Goal: Task Accomplishment & Management: Manage account settings

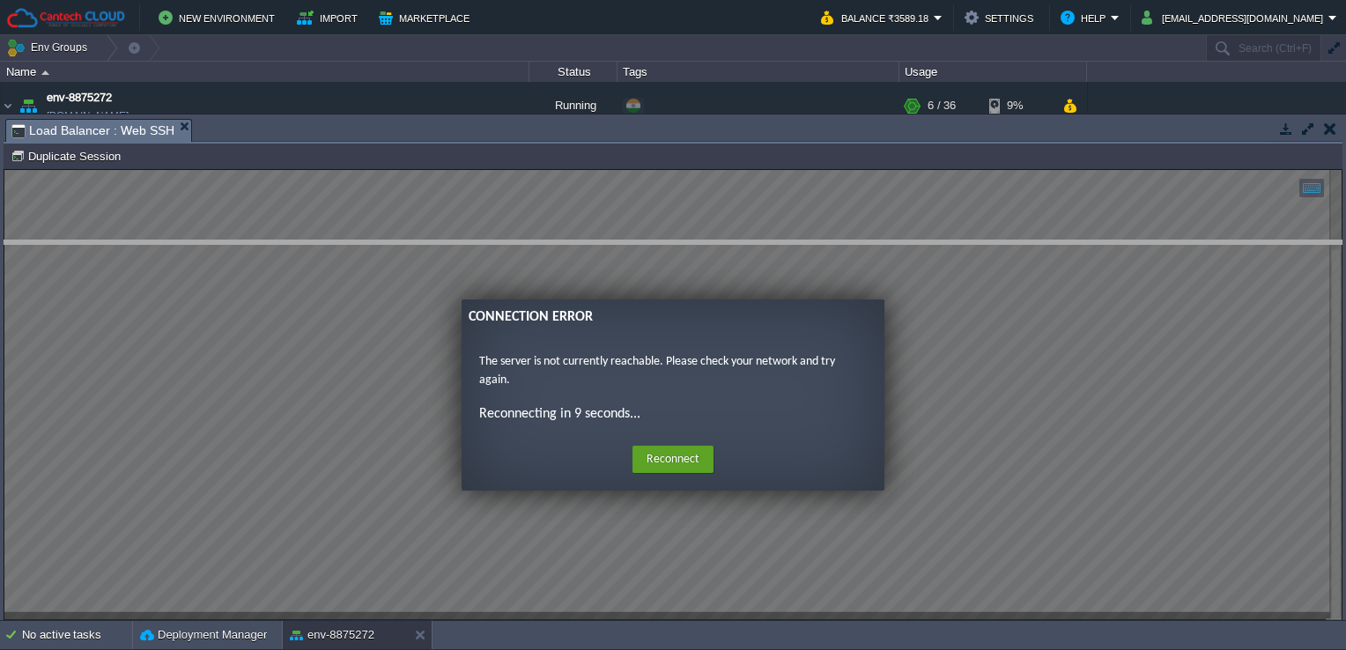
drag, startPoint x: 622, startPoint y: 127, endPoint x: 619, endPoint y: 315, distance: 187.7
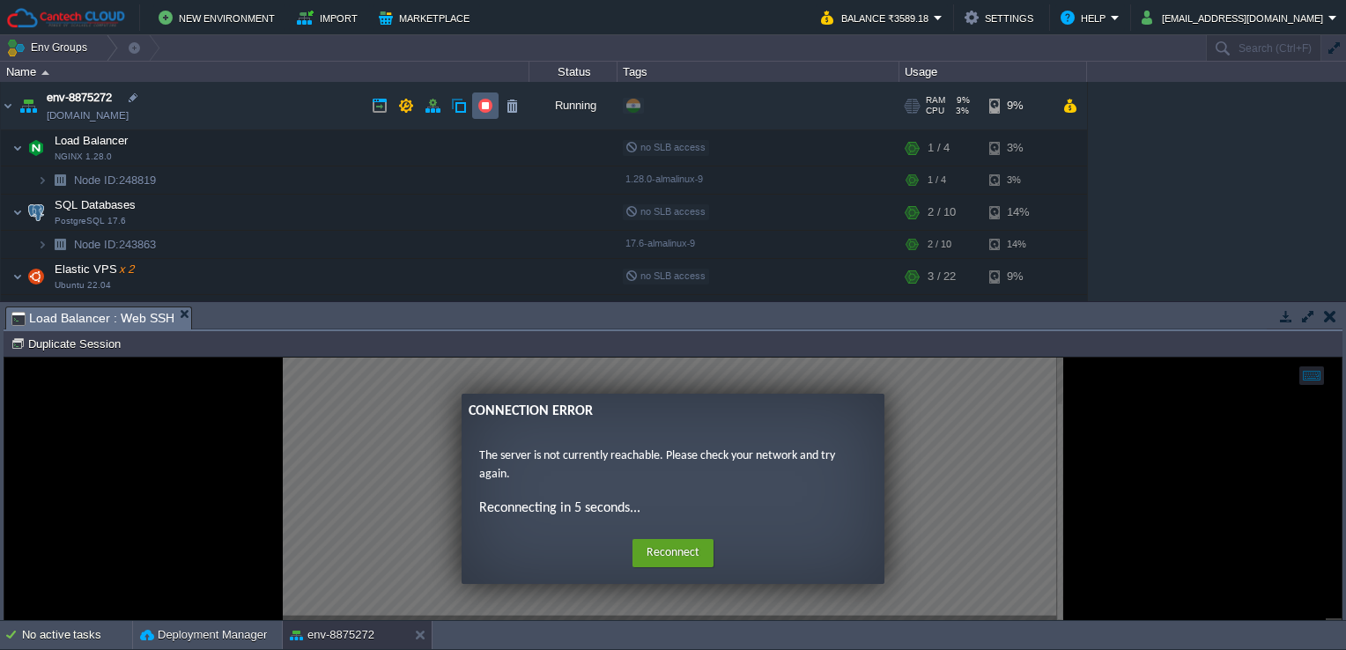
click at [479, 109] on button "button" at bounding box center [486, 106] width 16 height 16
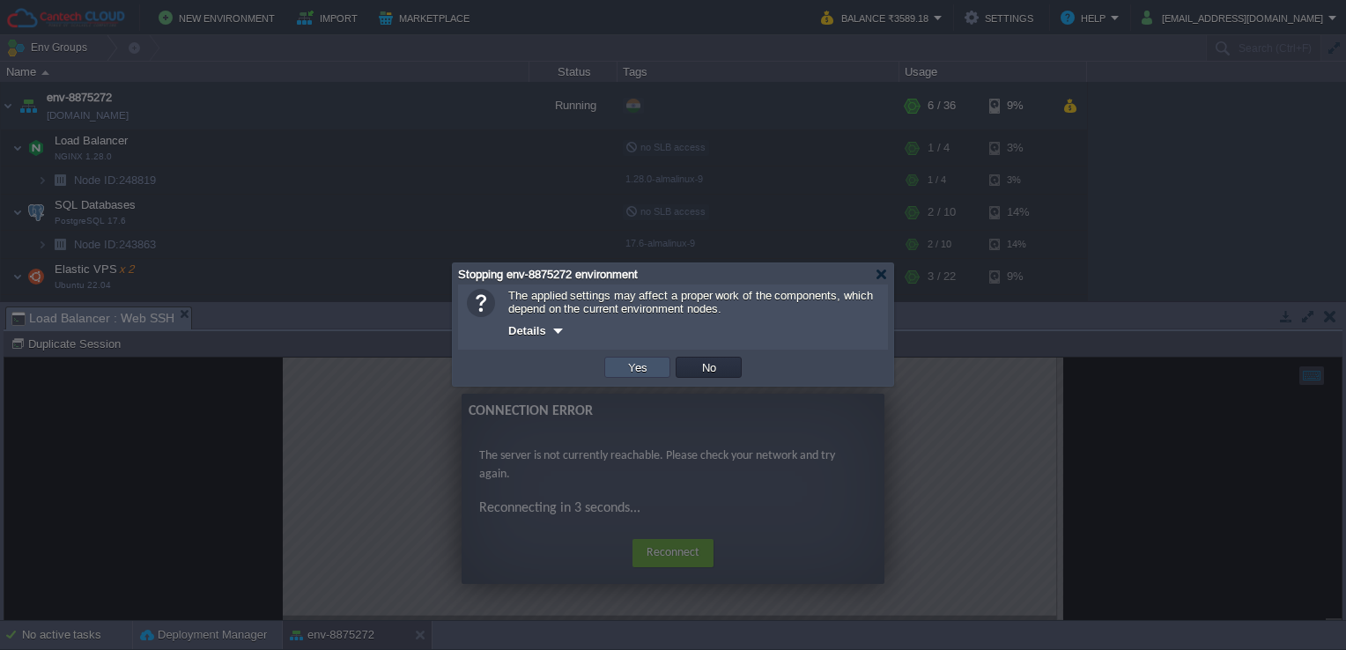
click at [649, 361] on button "Yes" at bounding box center [638, 368] width 30 height 16
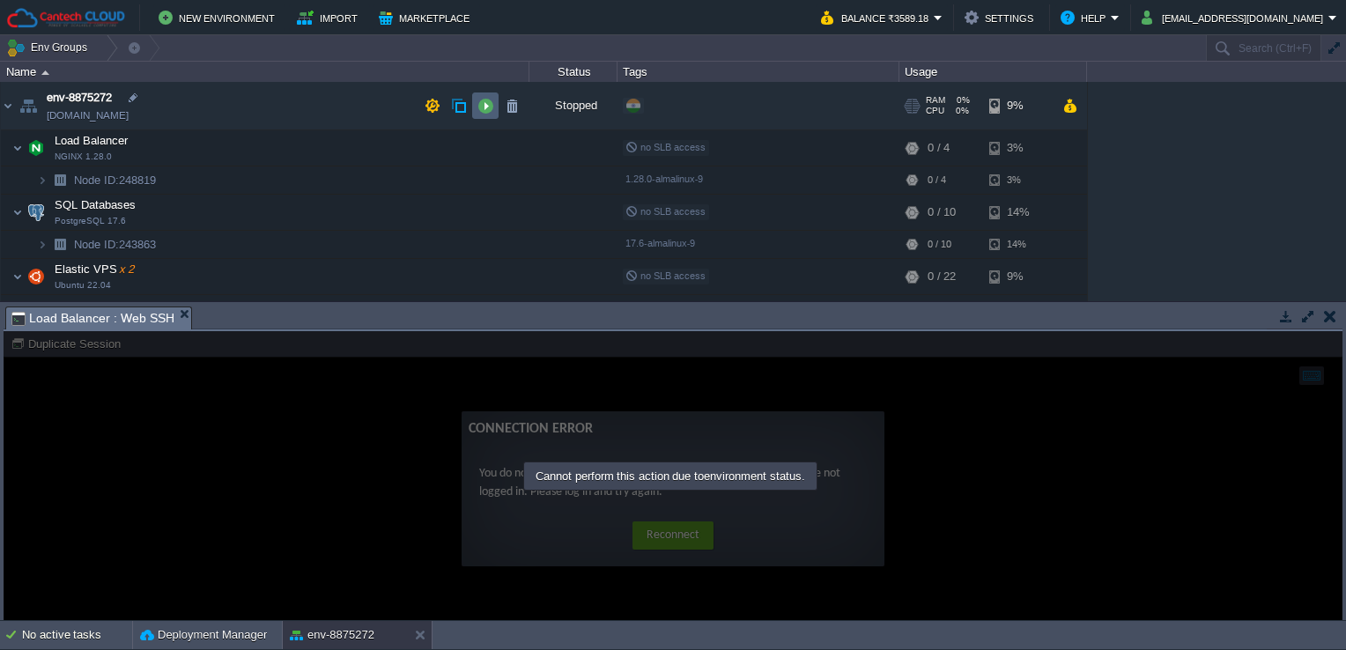
click at [484, 93] on td at bounding box center [485, 106] width 26 height 26
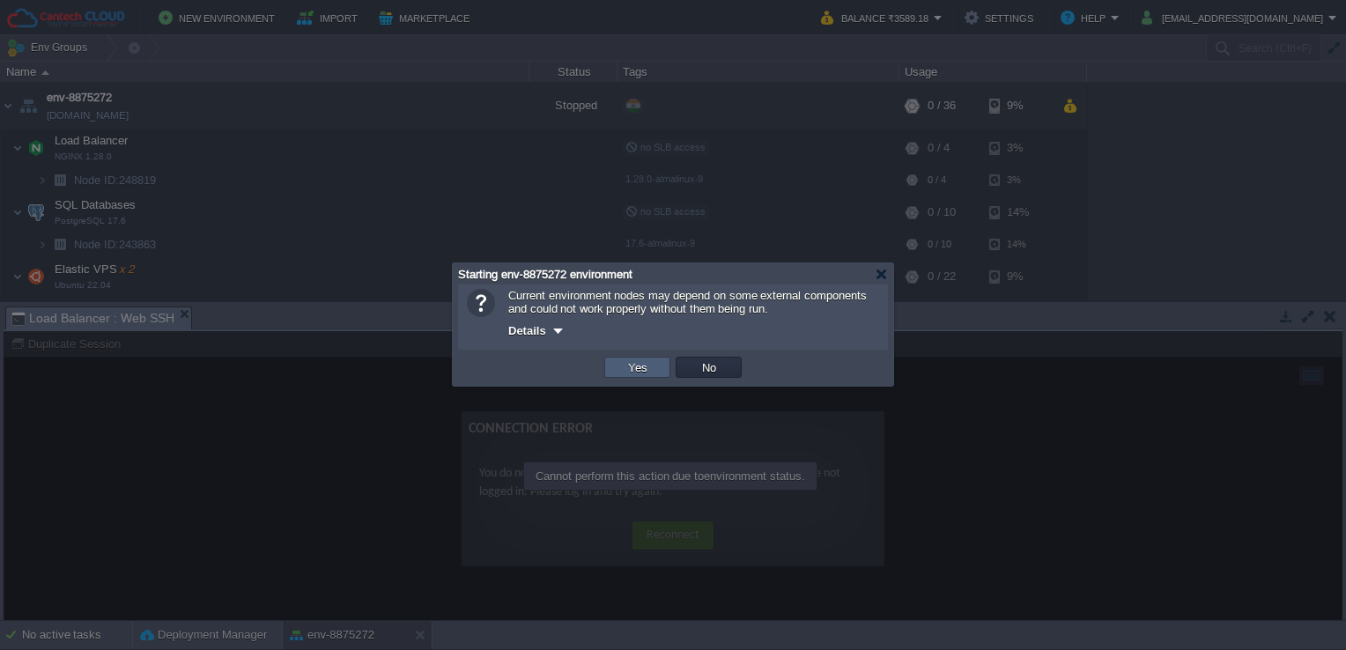
click at [646, 365] on button "Yes" at bounding box center [638, 368] width 30 height 16
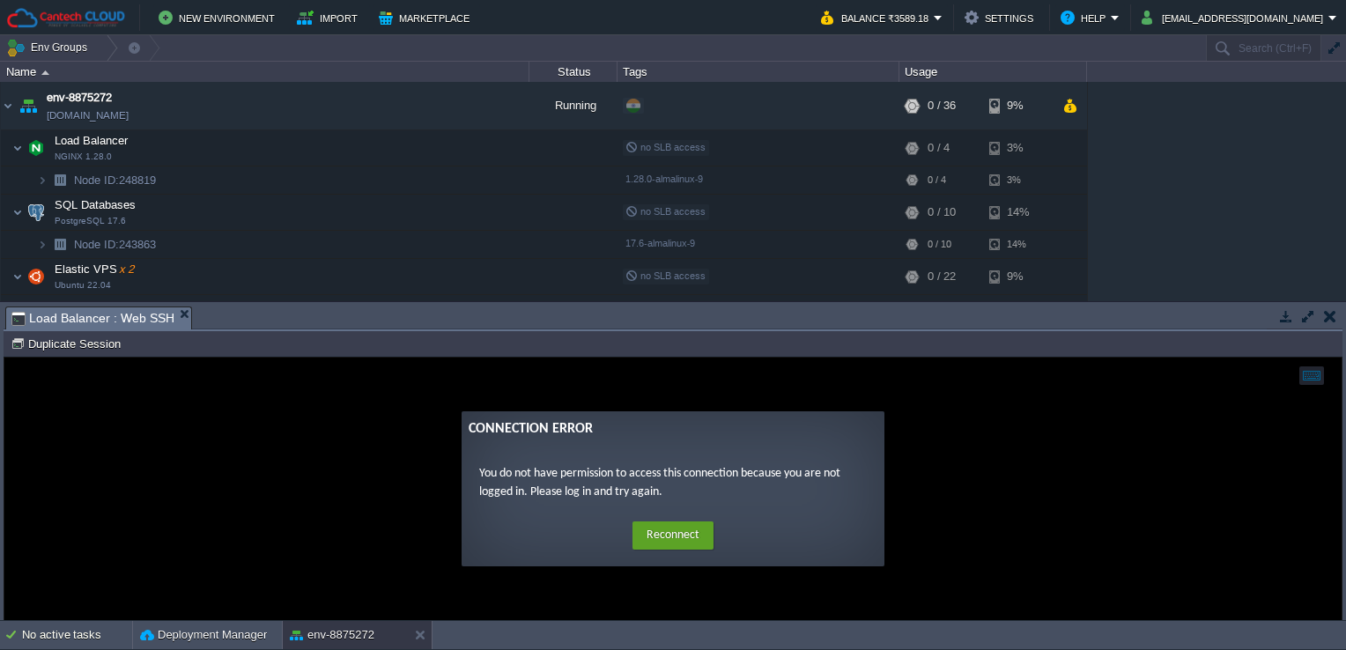
click at [681, 522] on div "Home Reconnect Logout" at bounding box center [673, 536] width 395 height 34
click at [681, 534] on button "Reconnect" at bounding box center [673, 536] width 81 height 28
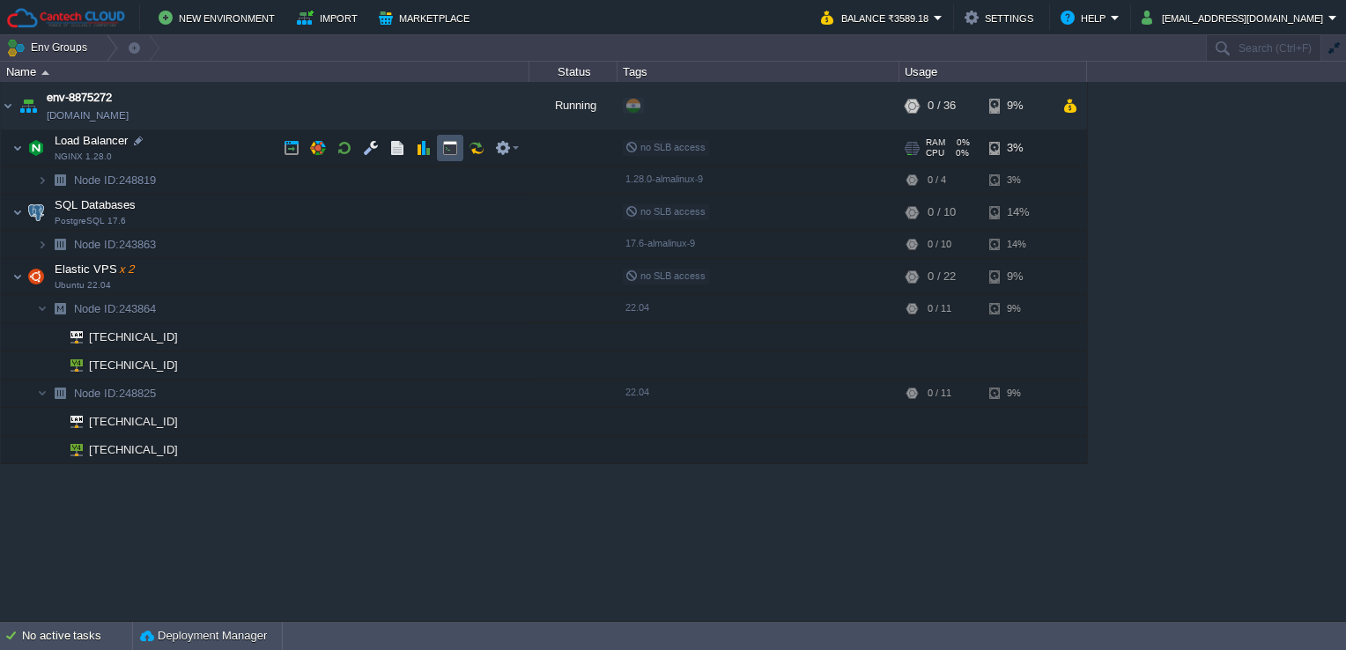
click at [446, 153] on button "button" at bounding box center [450, 148] width 16 height 16
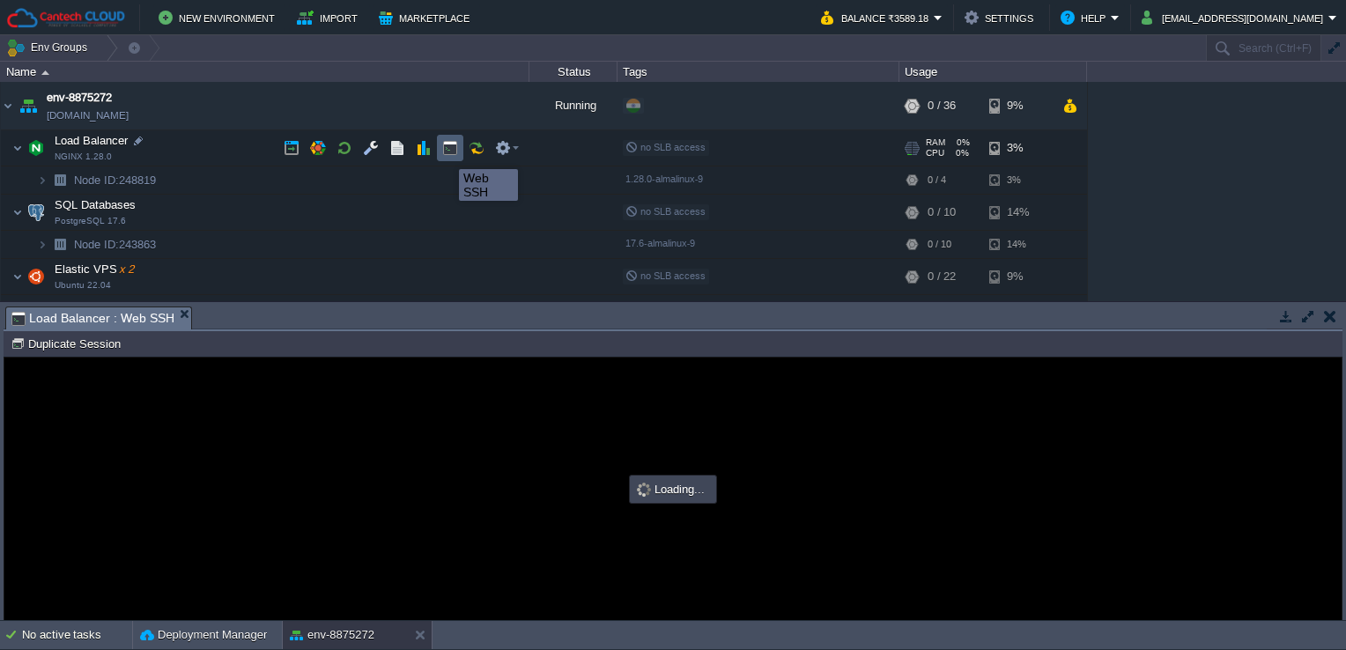
type input "#000000"
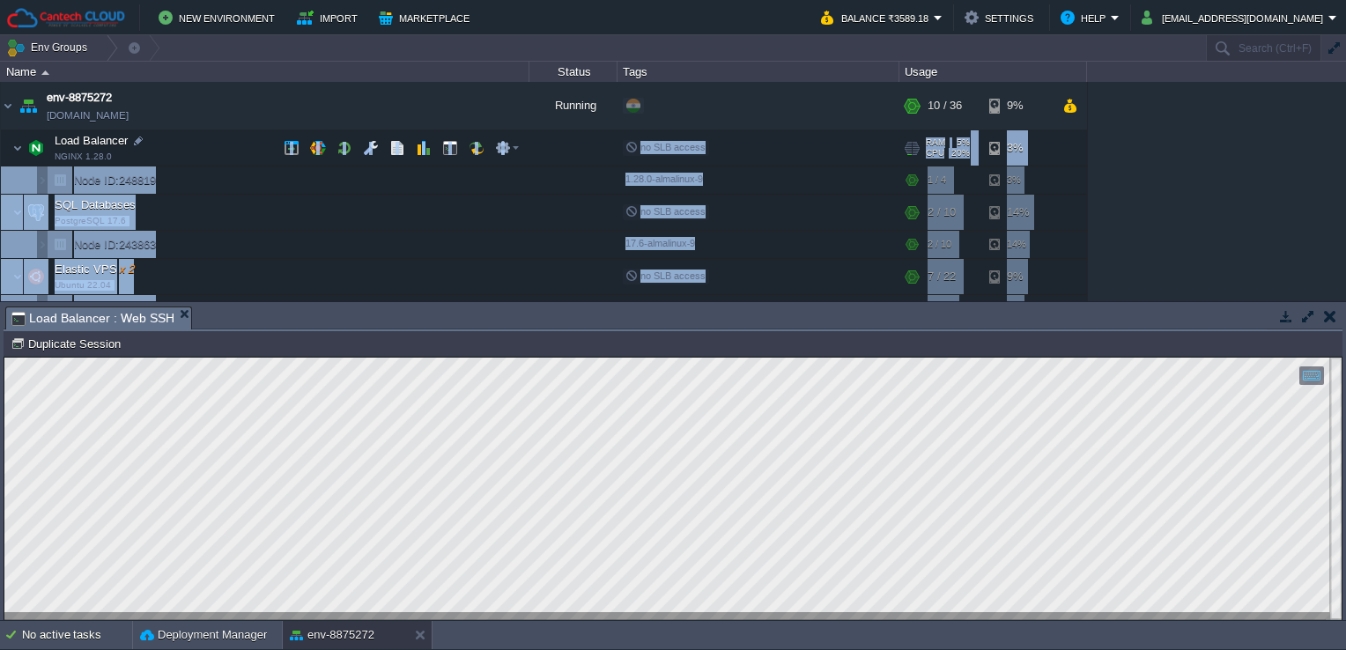
drag, startPoint x: 552, startPoint y: 335, endPoint x: 545, endPoint y: 139, distance: 195.7
click at [545, 139] on div "Env Groups Search (Ctrl+F) auto-gen Name Status Tags Usage env-8875272 [DOMAIN_…" at bounding box center [673, 328] width 1346 height 586
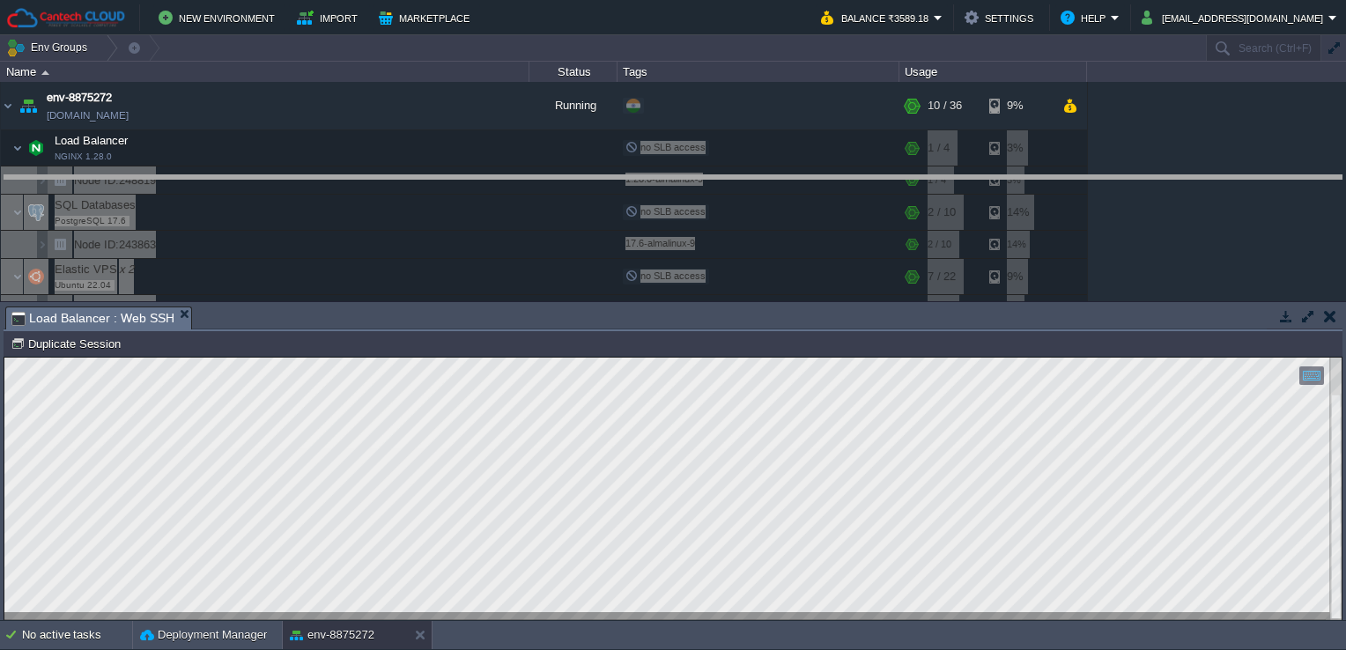
drag, startPoint x: 613, startPoint y: 330, endPoint x: 611, endPoint y: 171, distance: 159.5
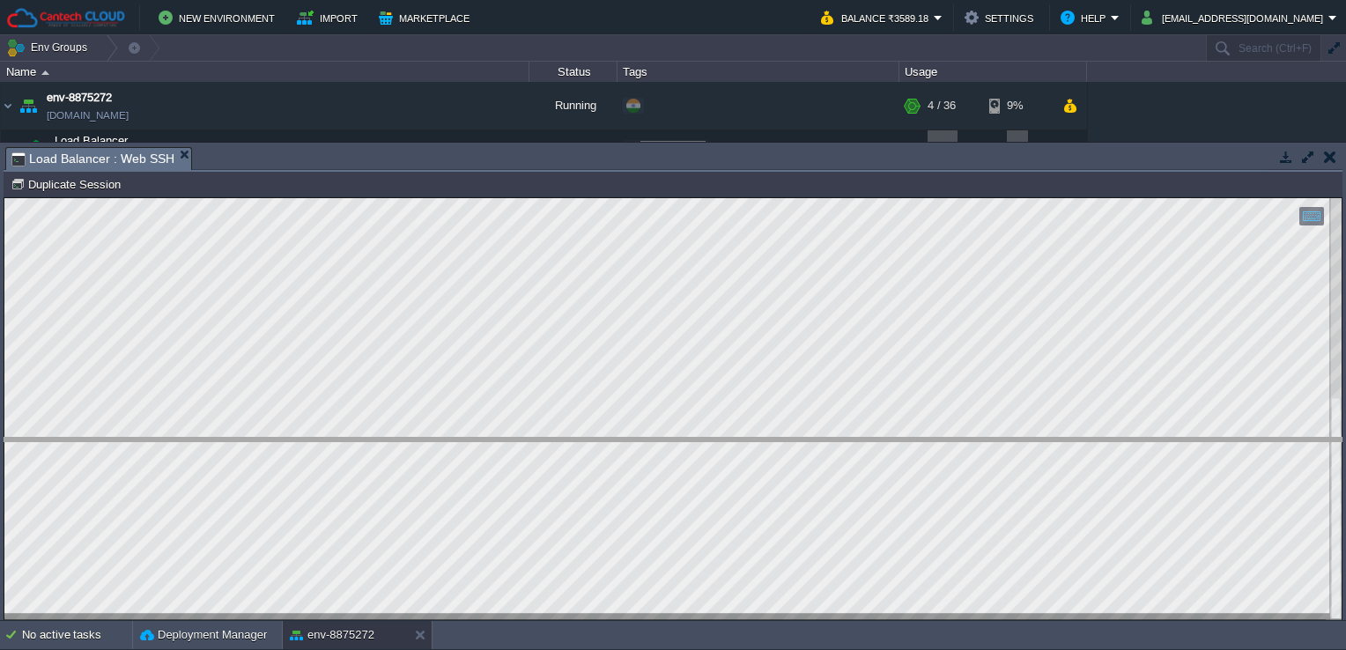
drag, startPoint x: 622, startPoint y: 162, endPoint x: 628, endPoint y: 456, distance: 294.4
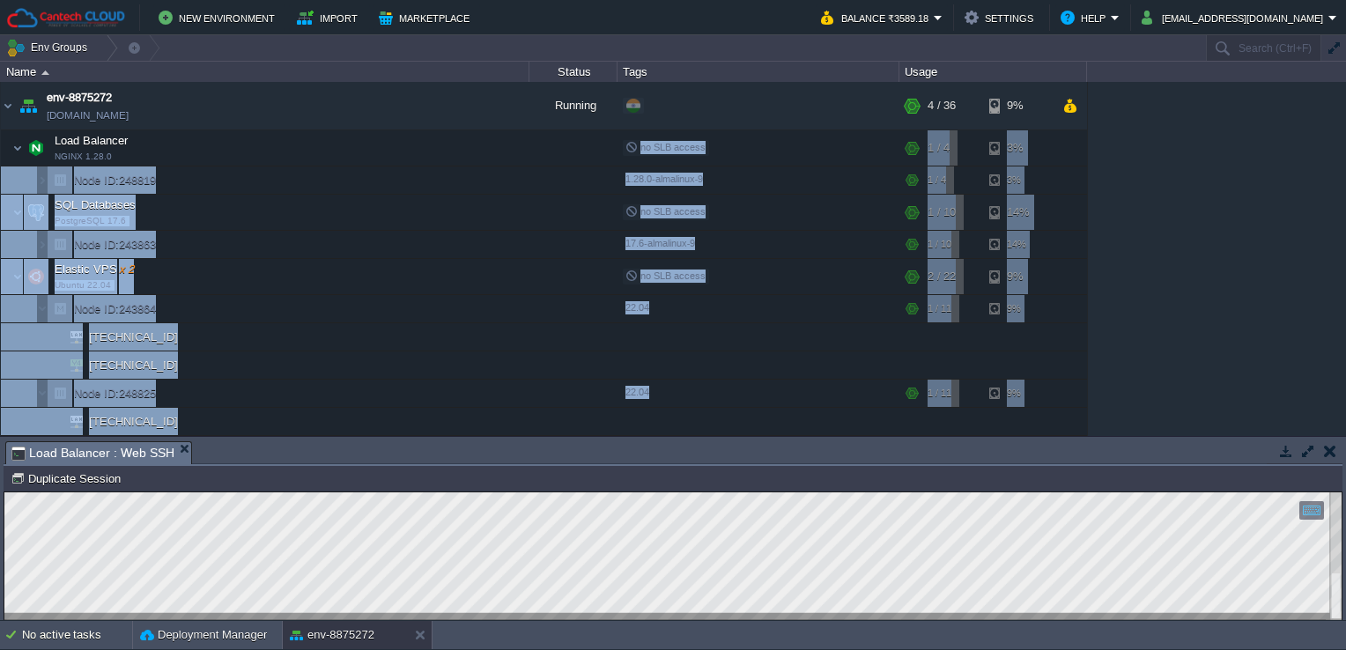
click at [1179, 271] on div "env-8875272 [DOMAIN_NAME] Running + Add to Env Group RAM 8% CPU 3% 4 / 36 9% Lo…" at bounding box center [673, 259] width 1346 height 354
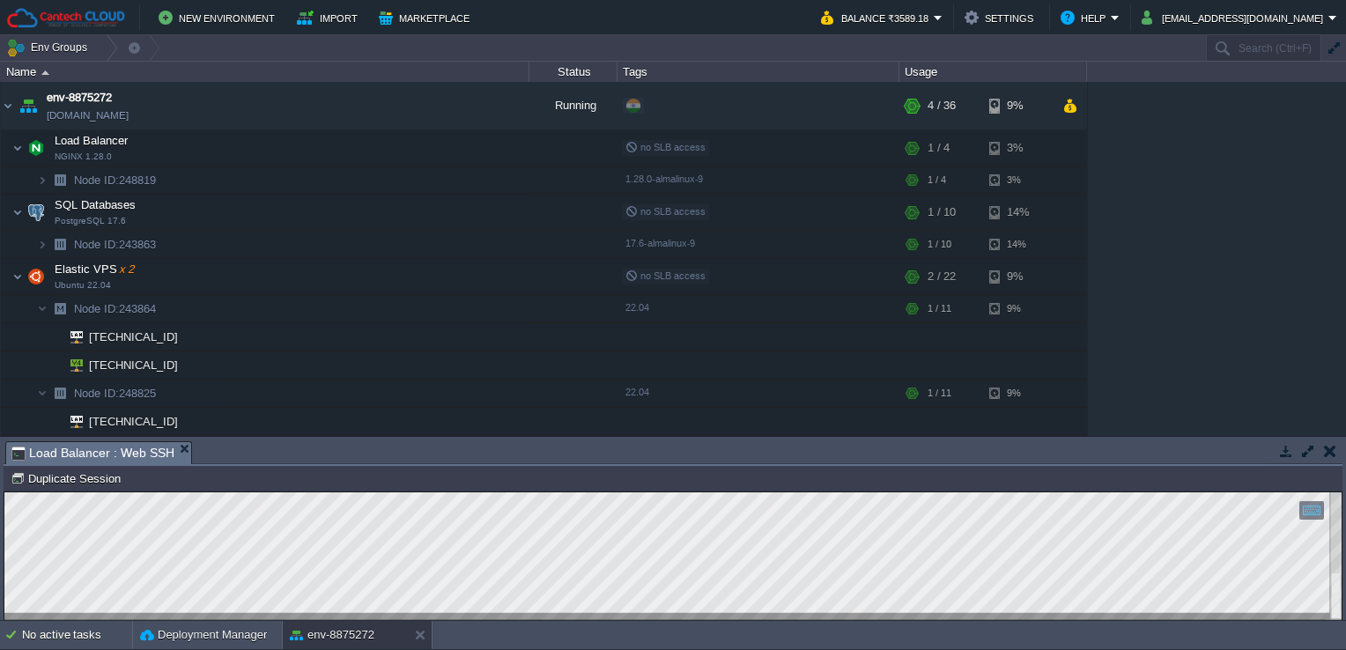
click at [1179, 271] on div "env-8875272 [DOMAIN_NAME] Running + Add to Env Group RAM 8% CPU 3% 4 / 36 9% Lo…" at bounding box center [673, 259] width 1346 height 354
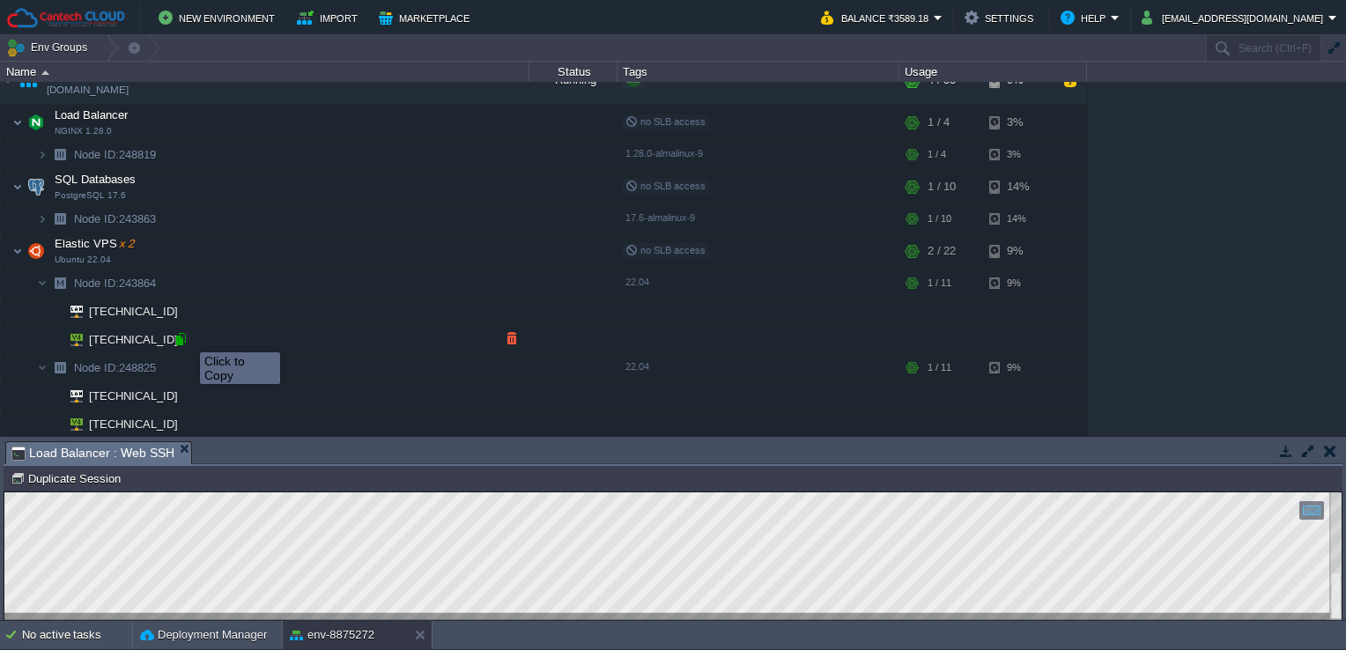
click at [187, 337] on div at bounding box center [181, 339] width 16 height 16
click at [22, 185] on img at bounding box center [17, 186] width 11 height 35
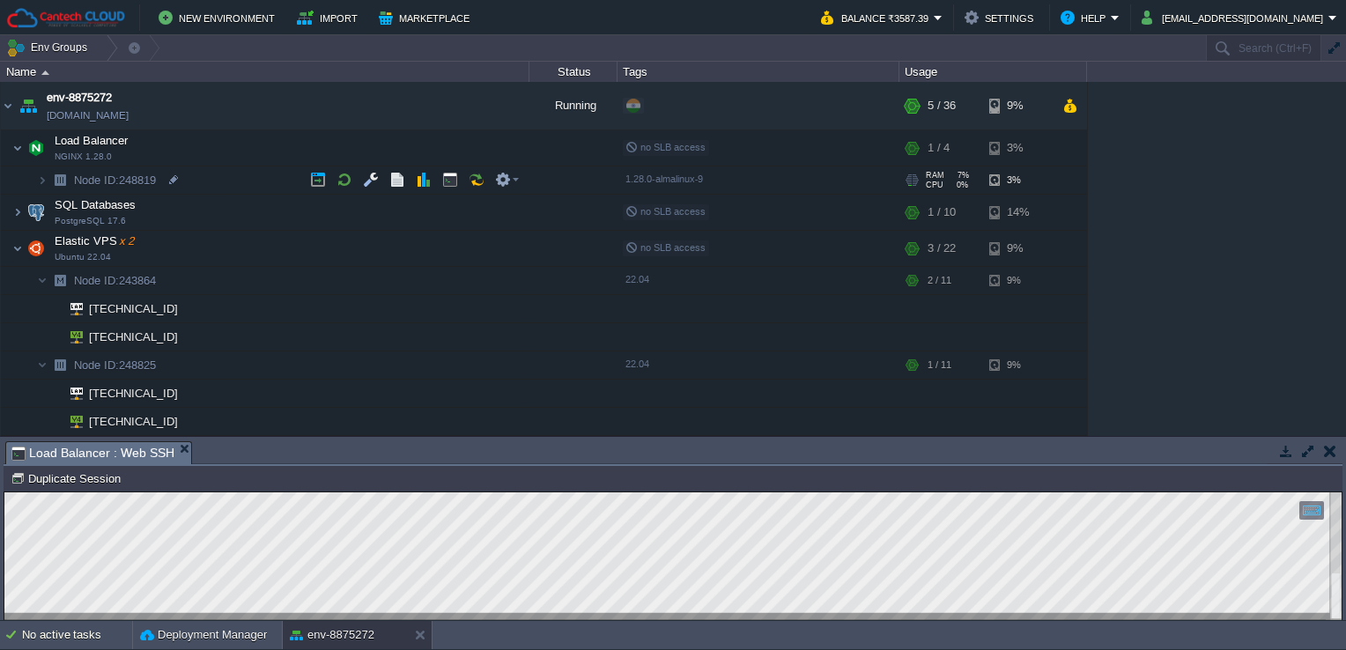
scroll to position [0, 0]
click at [22, 185] on span at bounding box center [19, 180] width 36 height 13
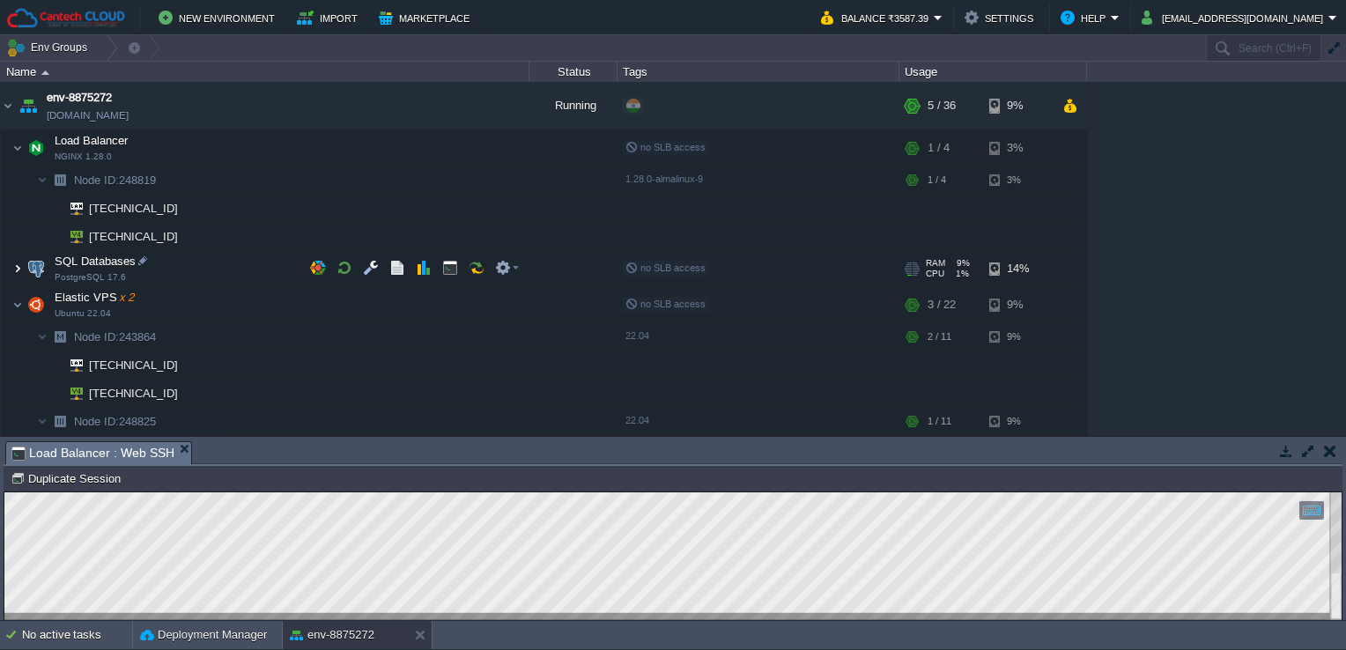
click at [19, 268] on img at bounding box center [17, 268] width 11 height 35
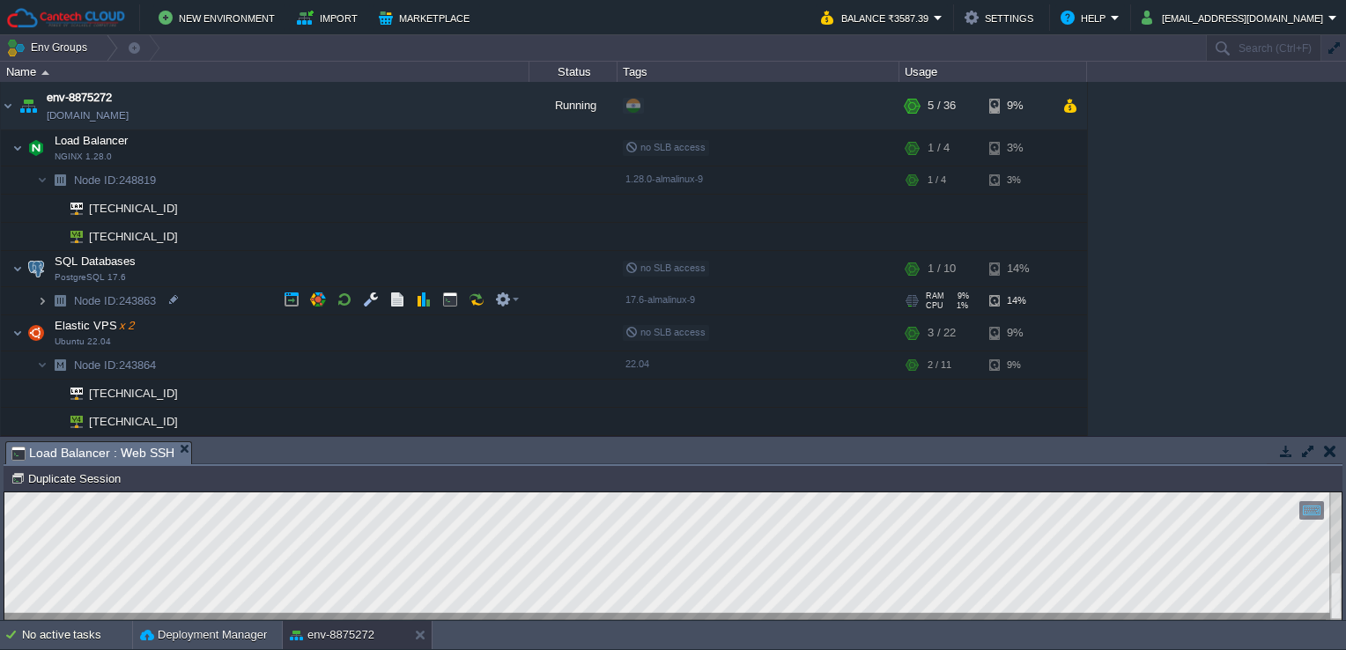
click at [42, 301] on img at bounding box center [42, 300] width 11 height 27
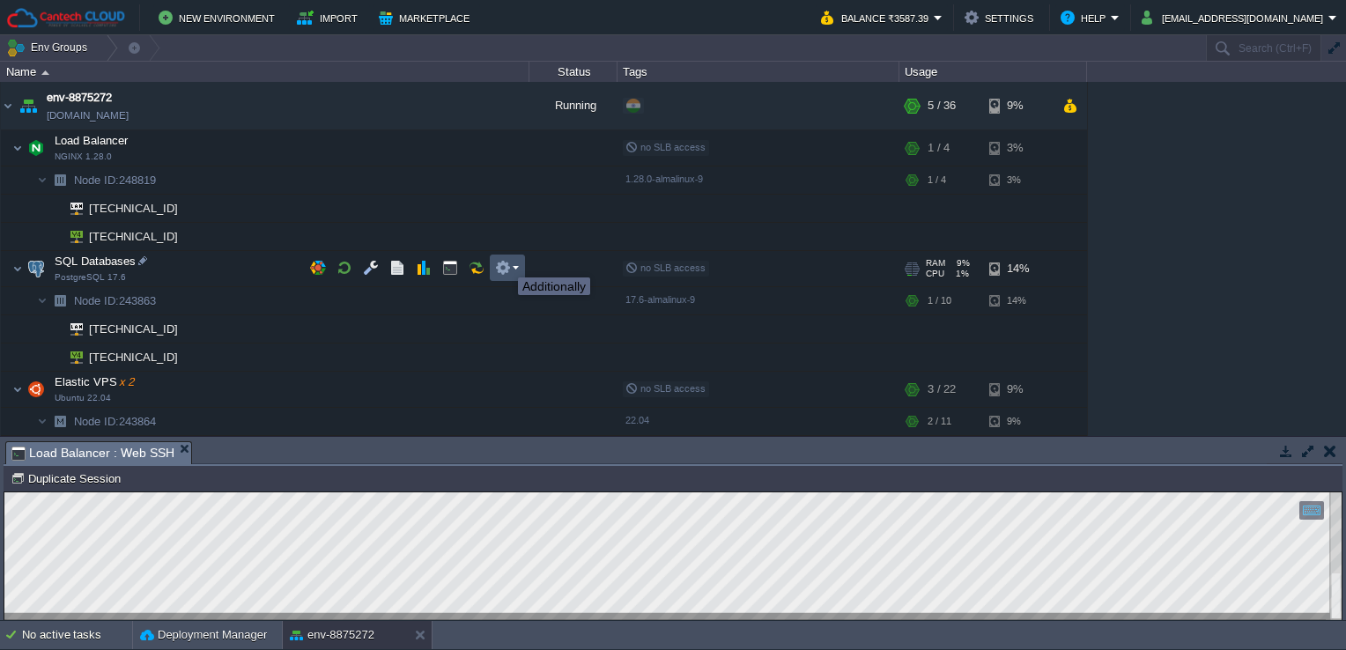
click at [505, 262] on button "button" at bounding box center [503, 268] width 16 height 16
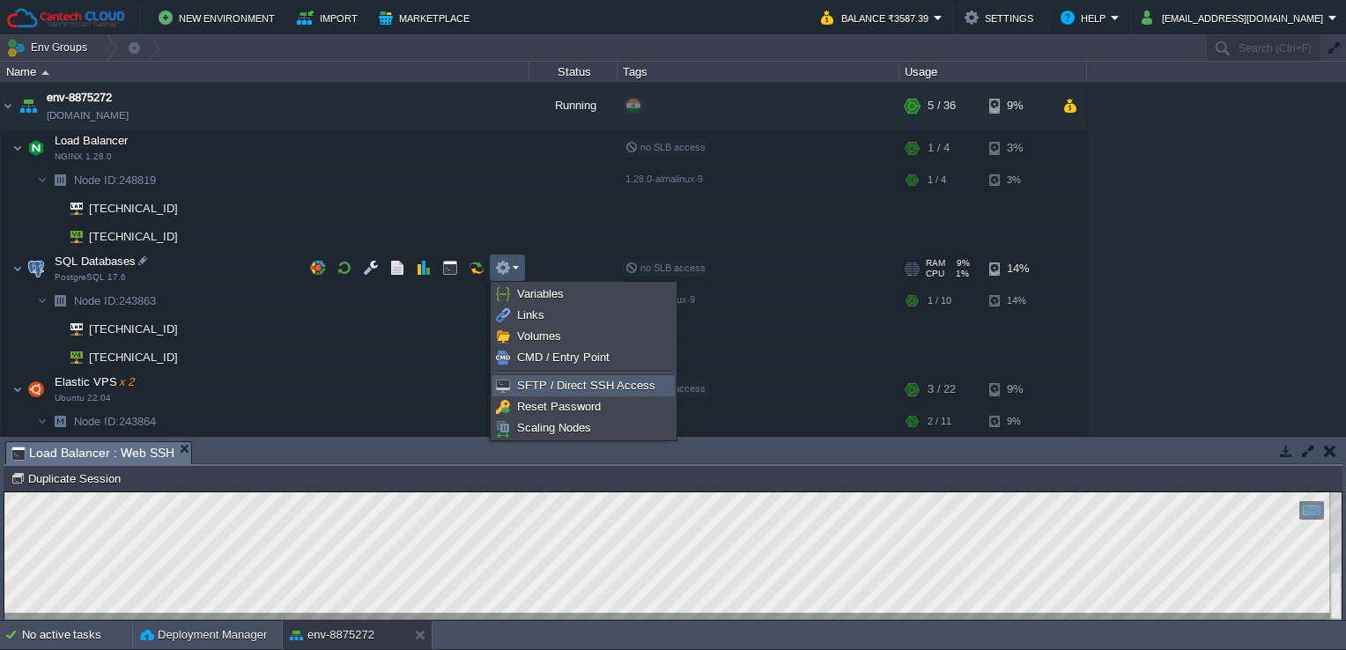
click at [524, 386] on span "SFTP / Direct SSH Access" at bounding box center [586, 385] width 138 height 13
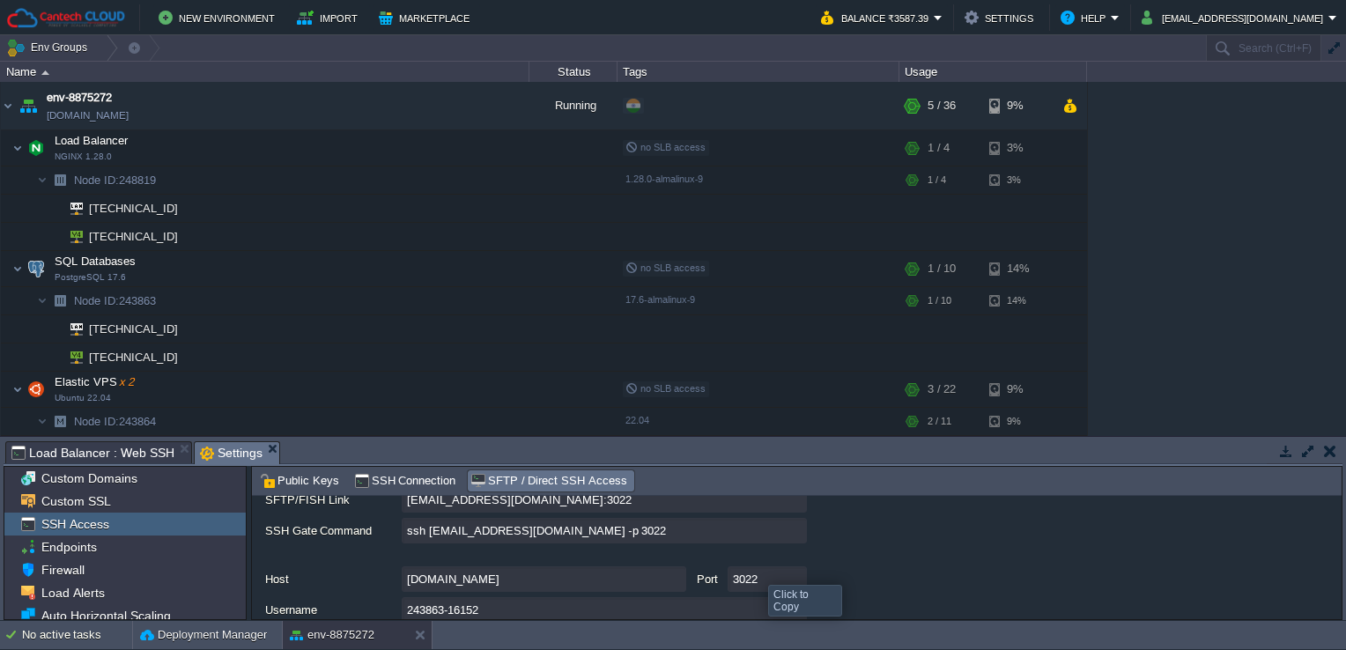
scroll to position [145, 0]
click at [197, 480] on div "Custom Domains" at bounding box center [124, 478] width 241 height 23
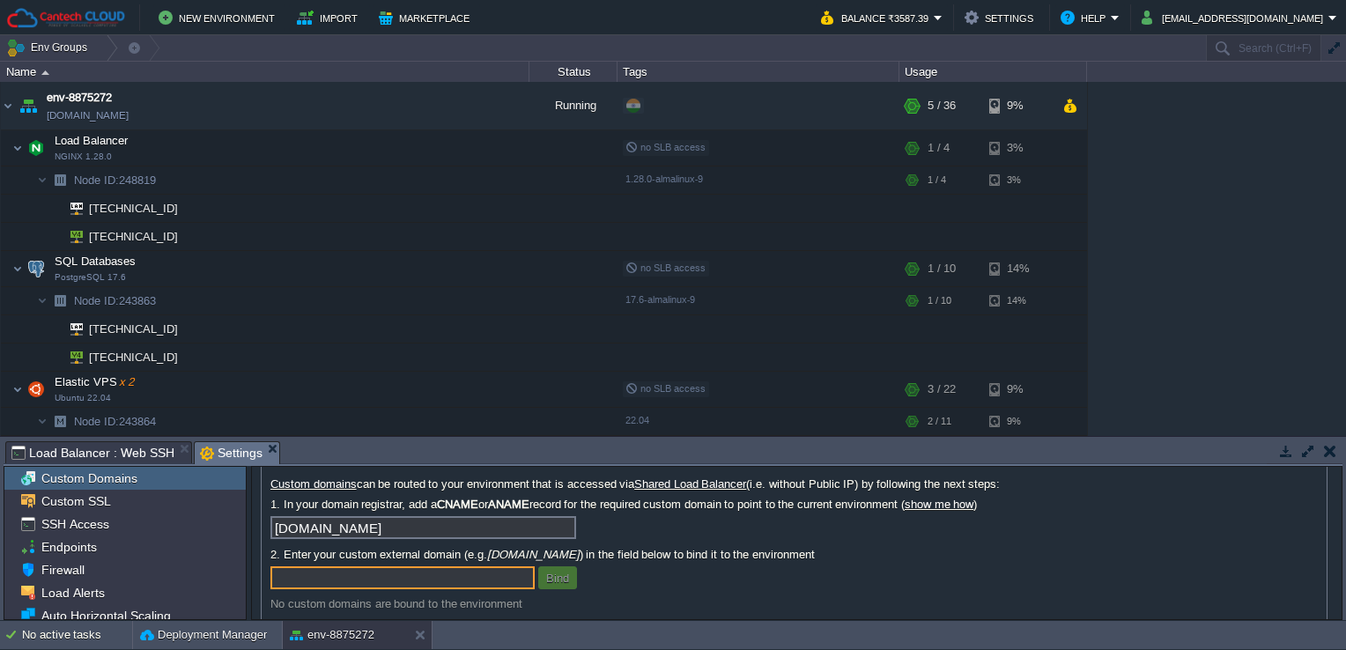
scroll to position [62, 0]
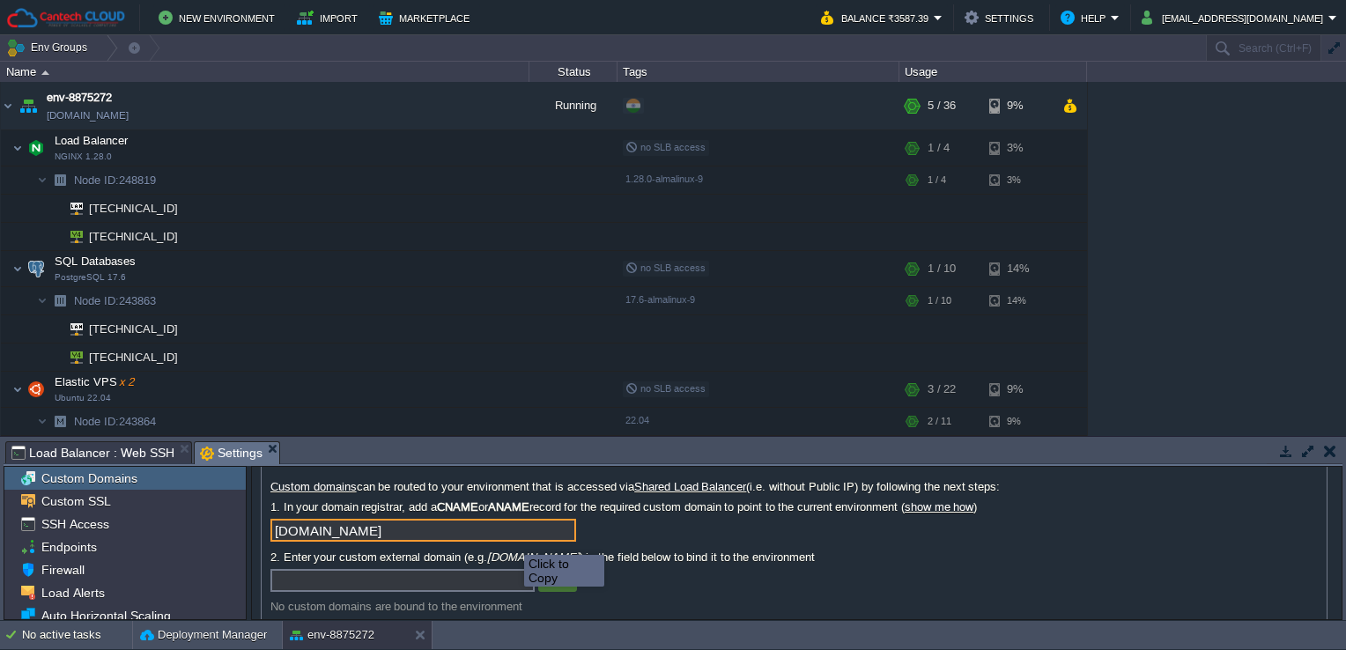
click at [511, 538] on input "[DOMAIN_NAME]" at bounding box center [424, 530] width 306 height 23
click at [561, 534] on input "[DOMAIN_NAME]" at bounding box center [424, 530] width 306 height 23
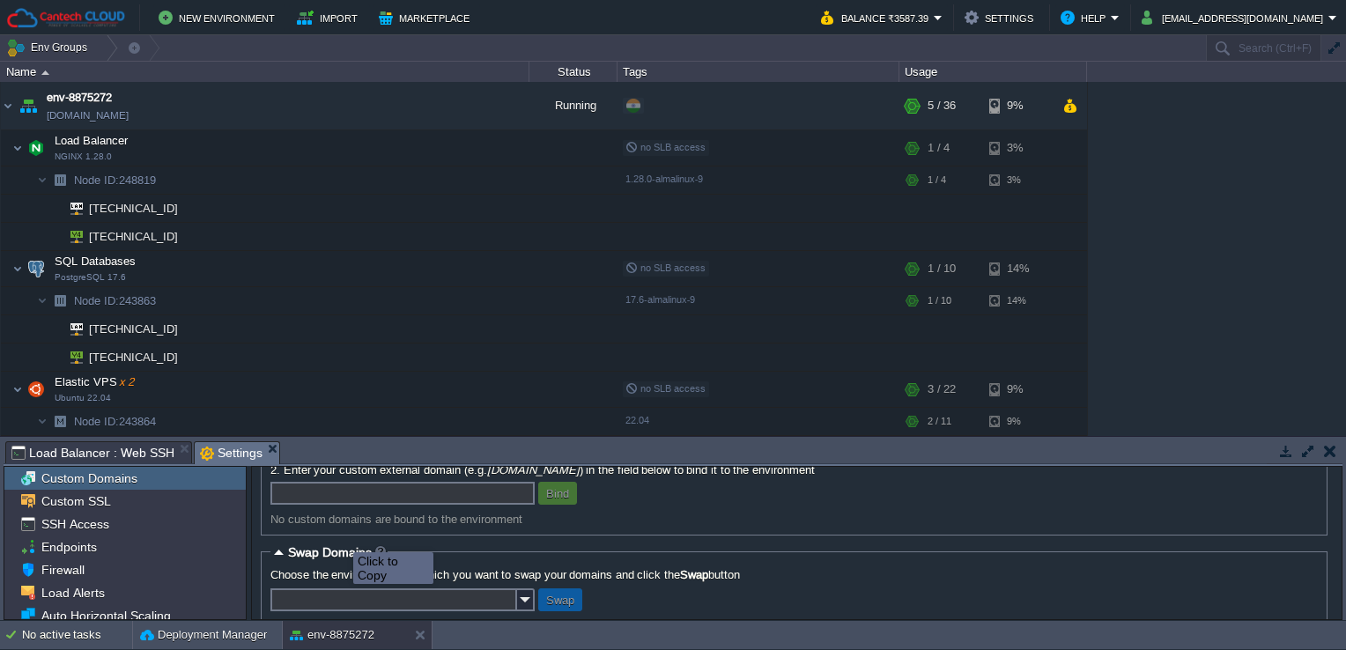
scroll to position [147, 0]
click at [149, 504] on div "Custom SSL" at bounding box center [124, 501] width 241 height 23
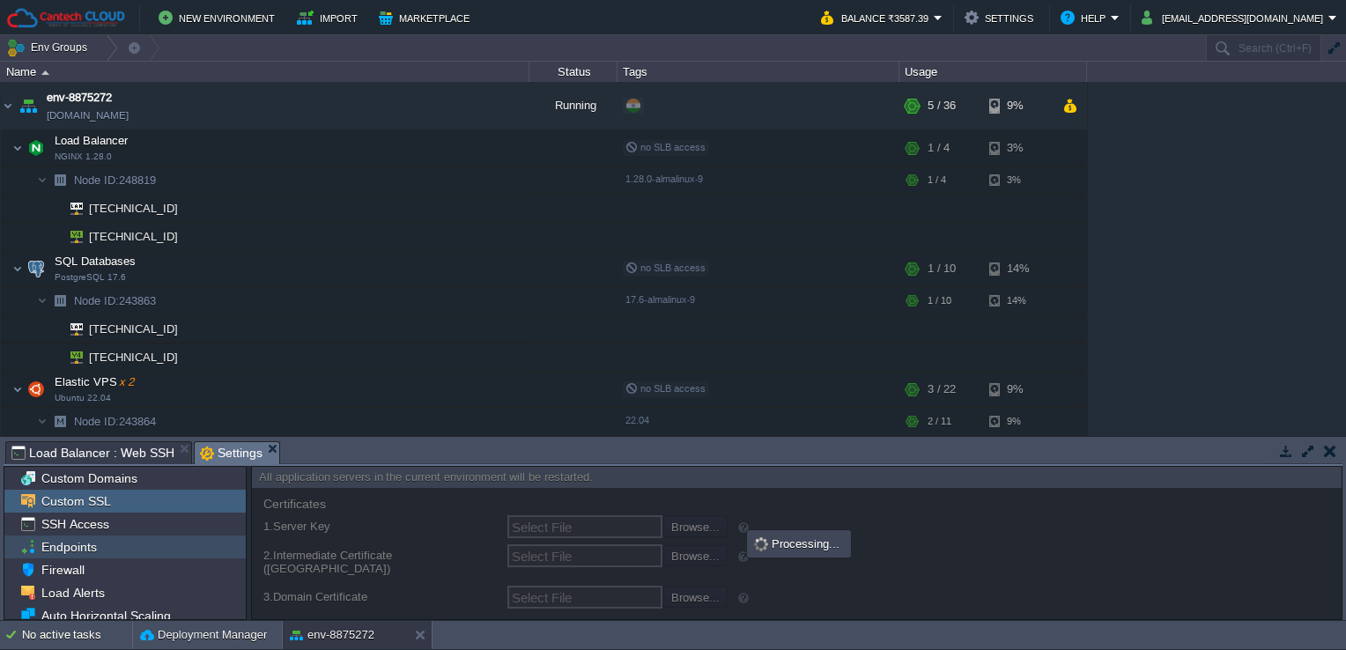
type input "Select File"
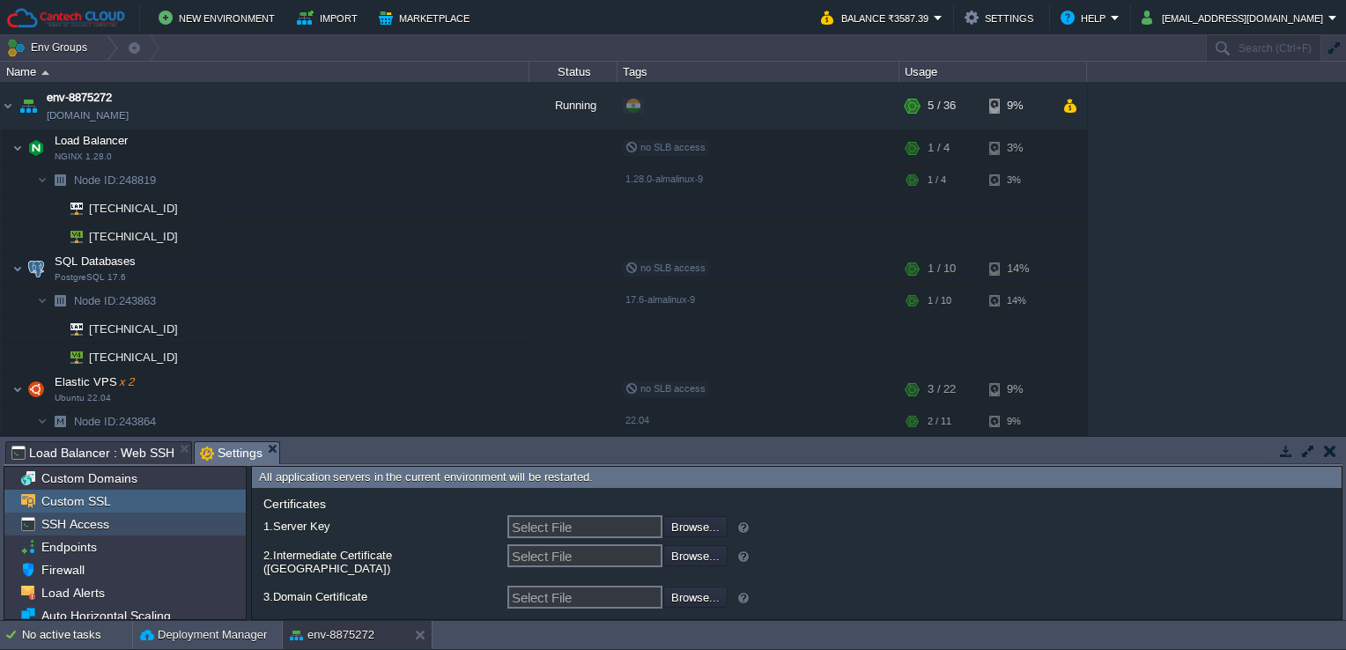
click at [155, 524] on div "SSH Access" at bounding box center [124, 524] width 241 height 23
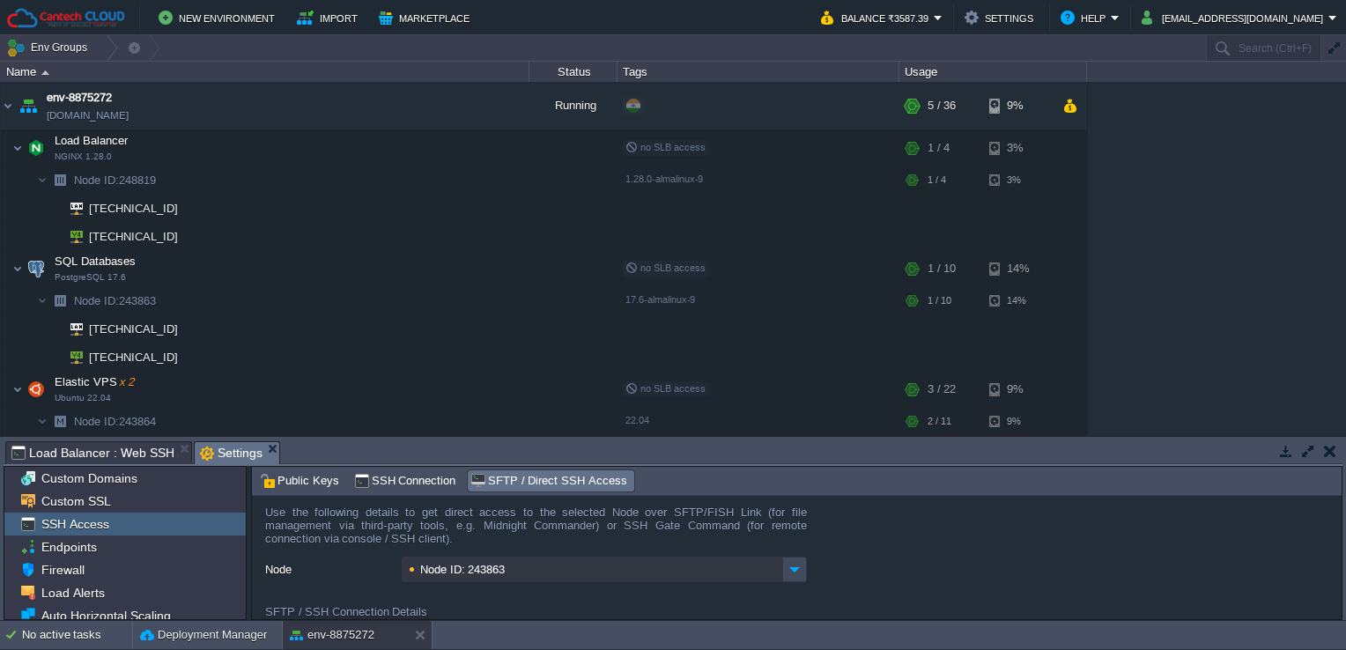
scroll to position [0, 0]
click at [792, 578] on img at bounding box center [795, 573] width 25 height 26
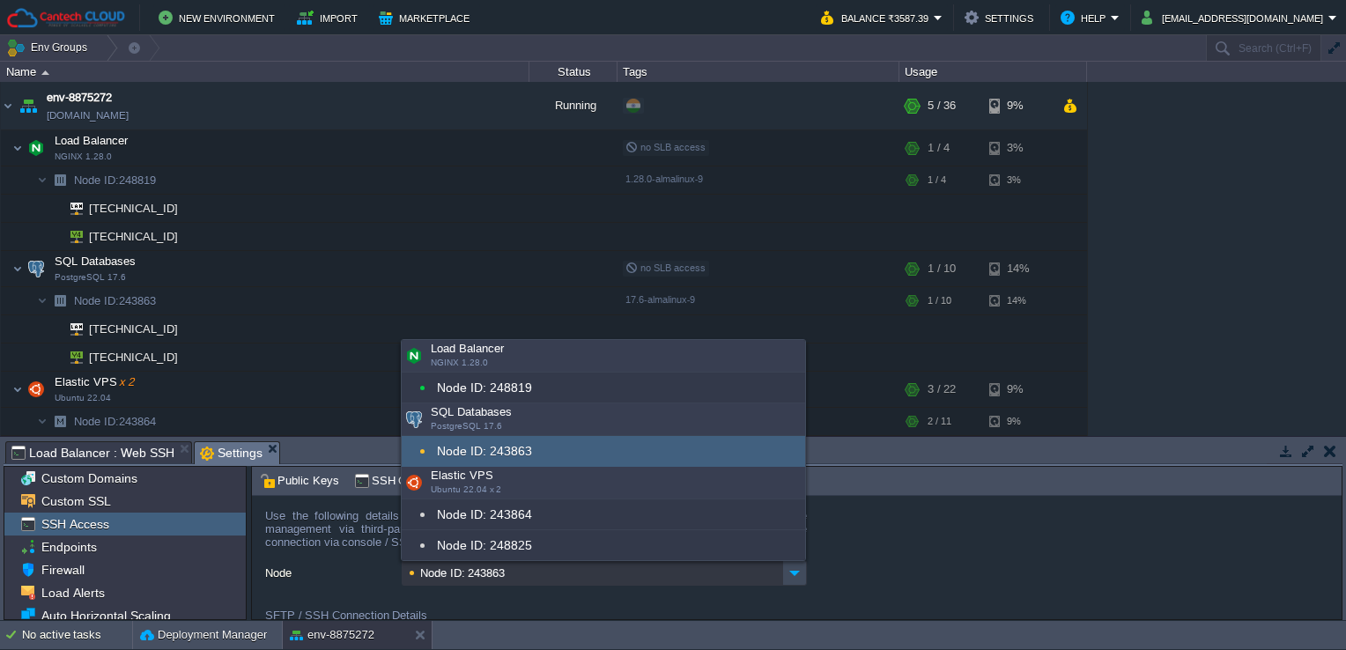
click at [679, 449] on div "Node ID: 243863" at bounding box center [604, 451] width 404 height 31
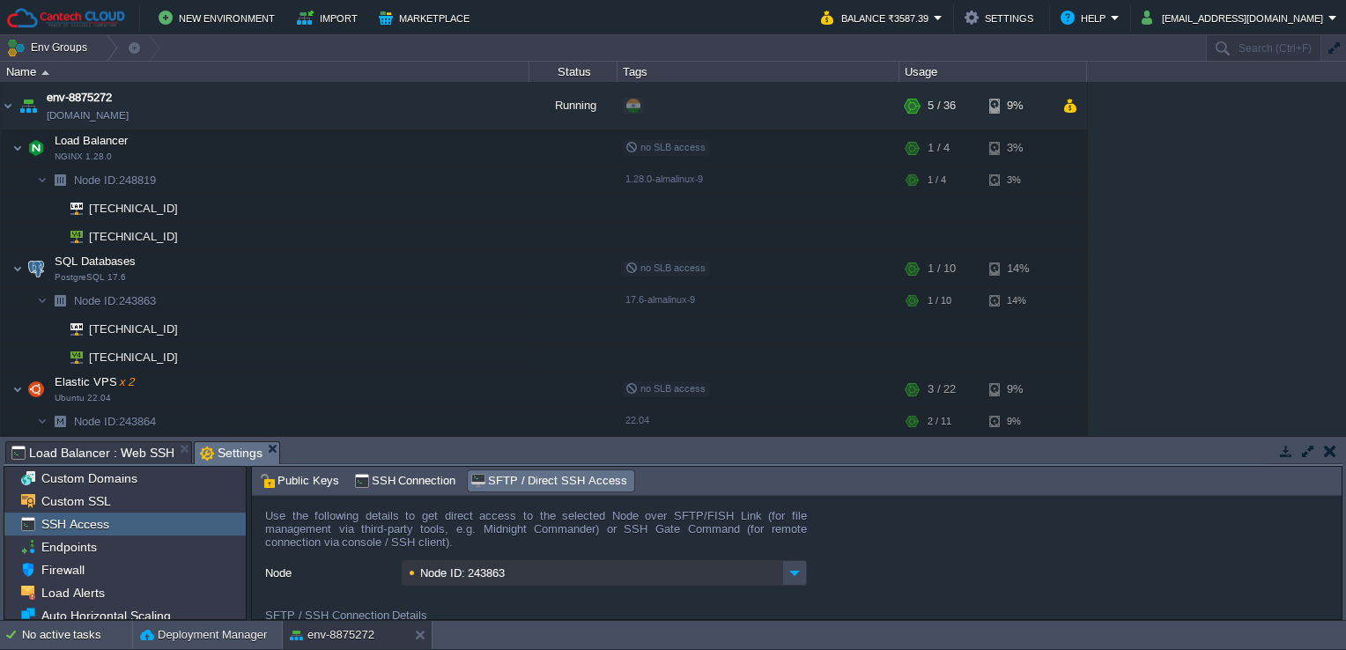
click at [888, 590] on form "Use the following details to get direct access to the selected Node over SFTP/F…" at bounding box center [797, 558] width 1090 height 124
click at [150, 470] on div "Custom Domains" at bounding box center [124, 478] width 241 height 23
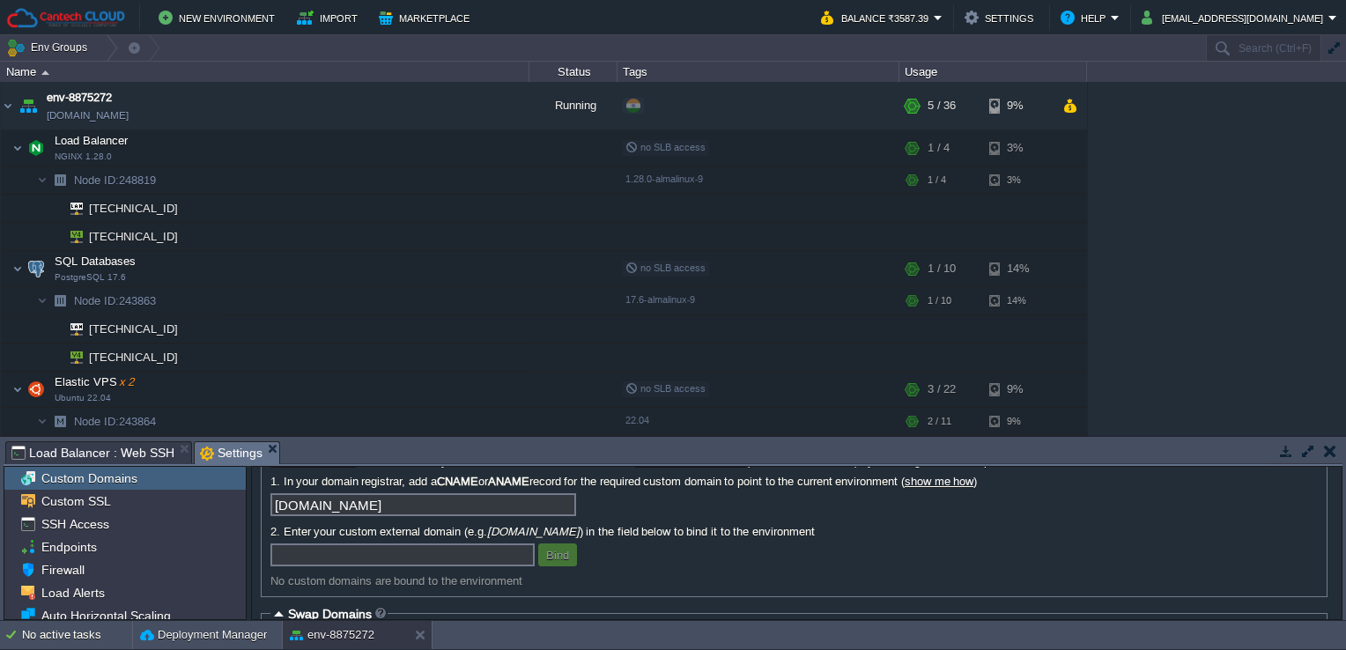
scroll to position [71, 0]
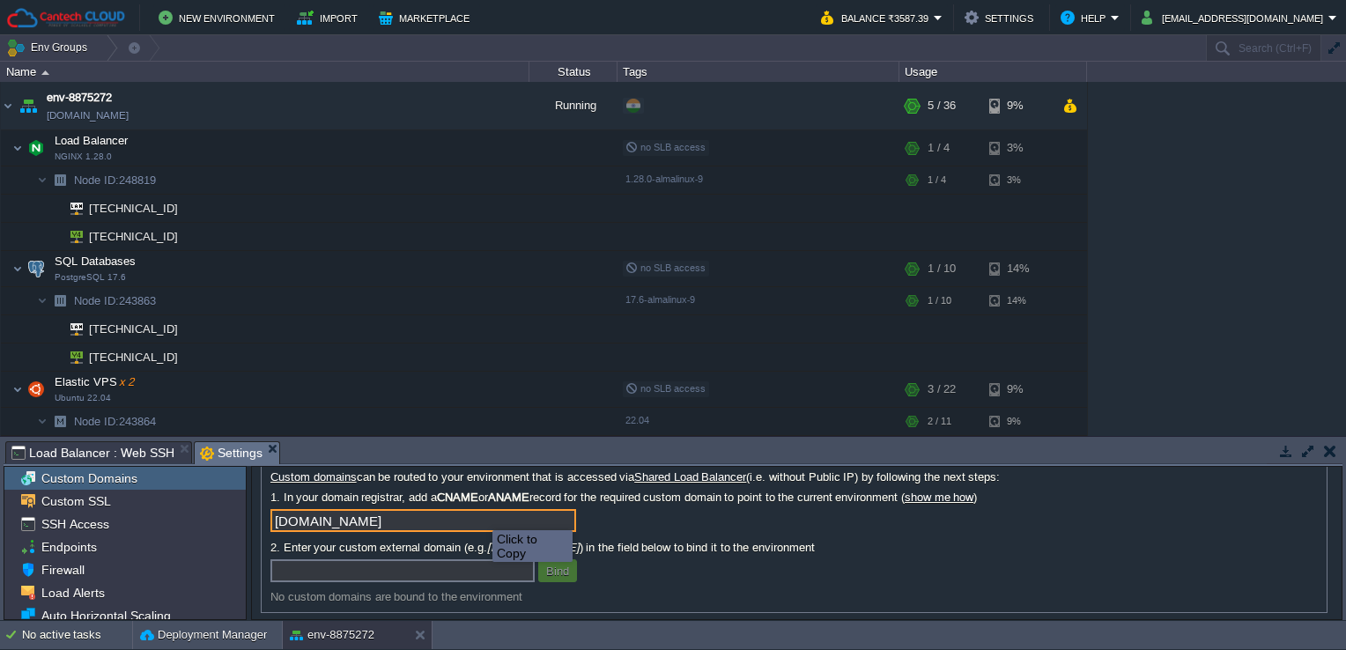
click at [562, 523] on input "[DOMAIN_NAME]" at bounding box center [424, 520] width 306 height 23
click at [564, 526] on input "[DOMAIN_NAME]" at bounding box center [424, 520] width 306 height 23
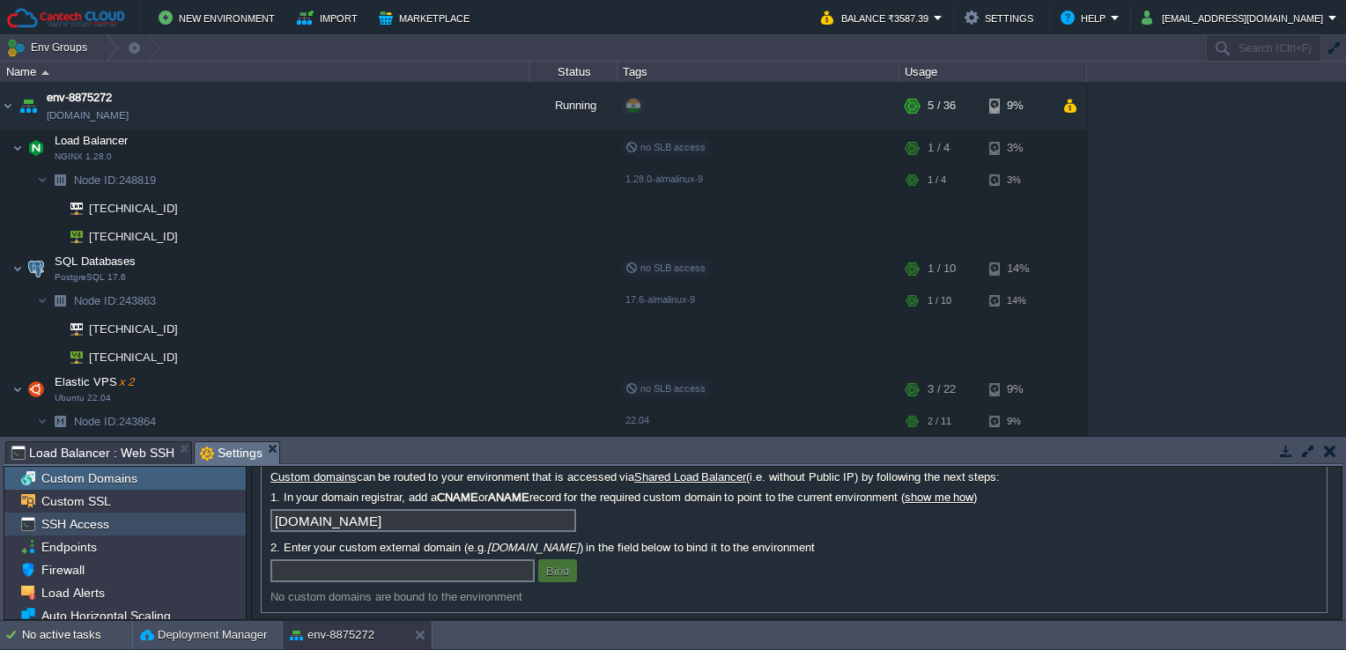
click at [130, 529] on div "SSH Access" at bounding box center [124, 524] width 241 height 23
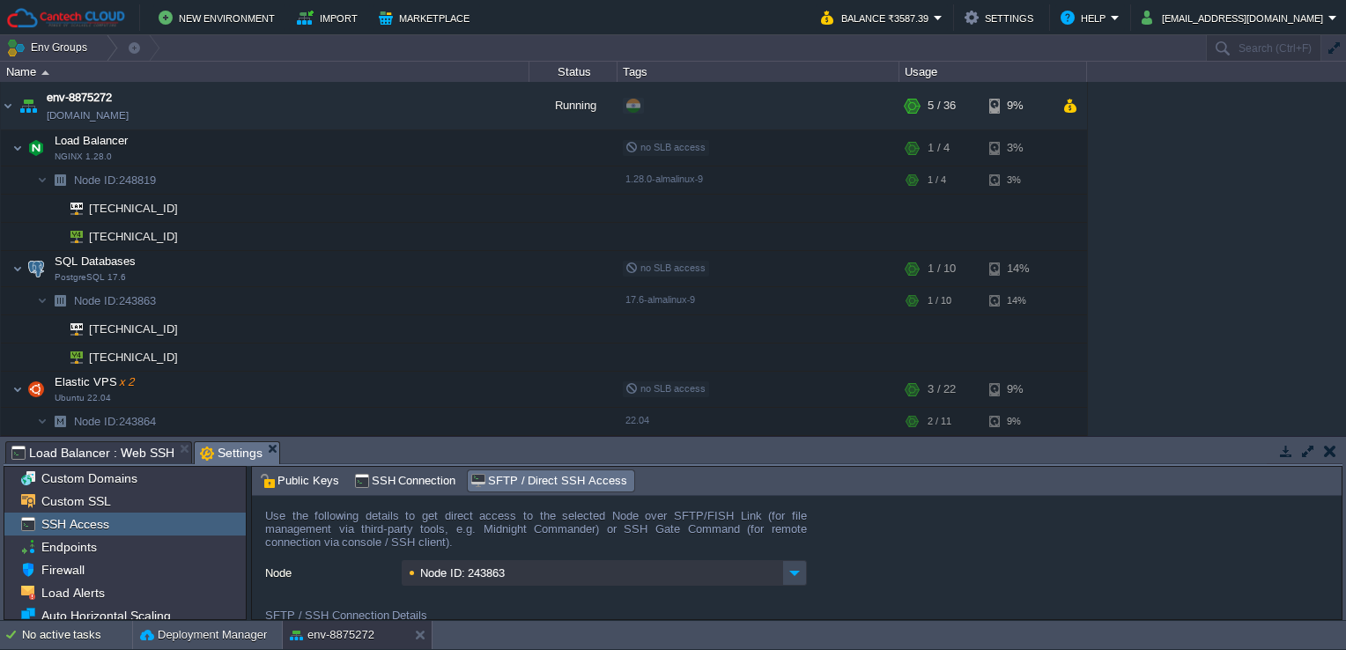
click at [1290, 221] on div "env-8875272 [DOMAIN_NAME] Running + Add to Env Group RAM 8% CPU 2% 5 / 36 9% Lo…" at bounding box center [673, 259] width 1346 height 354
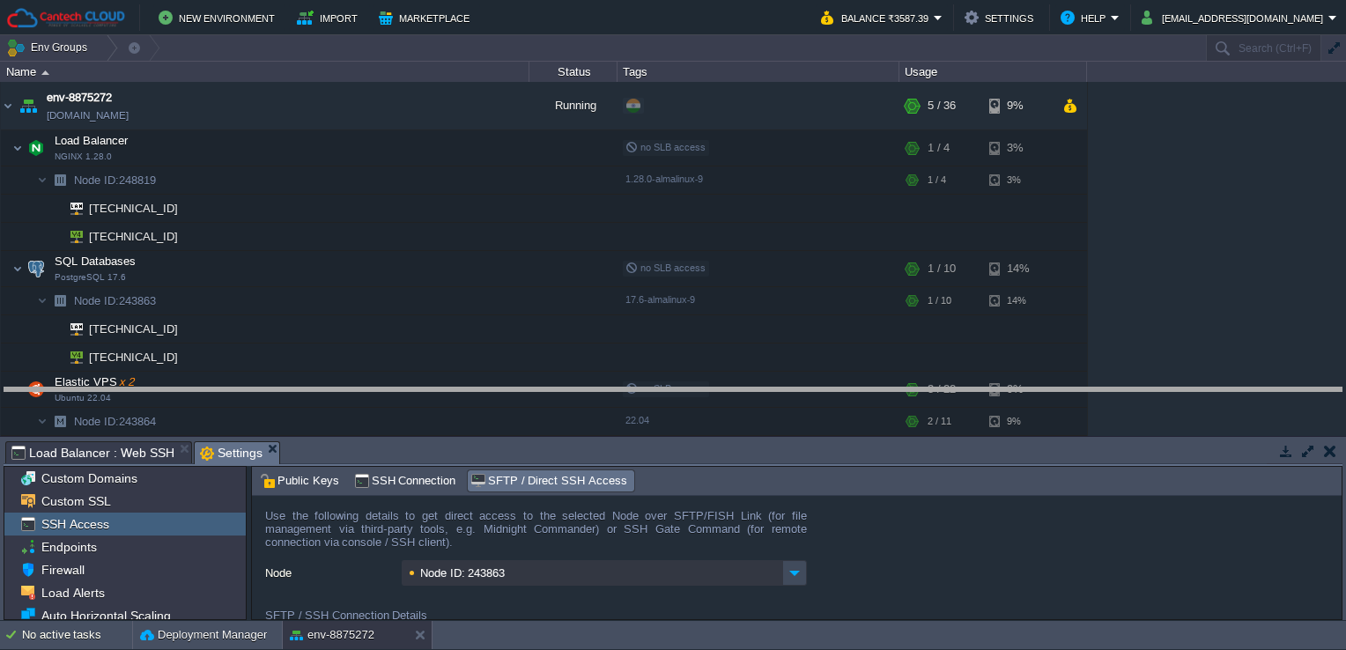
drag, startPoint x: 412, startPoint y: 456, endPoint x: 413, endPoint y: 403, distance: 52.9
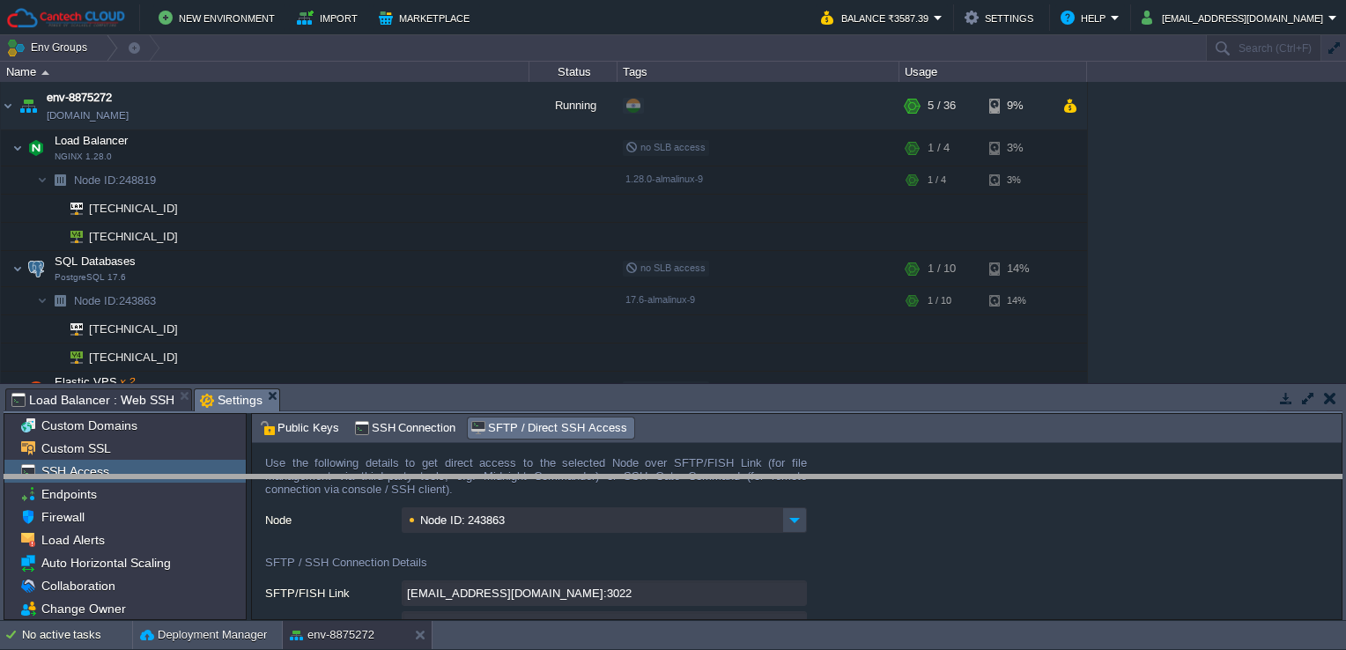
drag, startPoint x: 413, startPoint y: 403, endPoint x: 413, endPoint y: 490, distance: 87.2
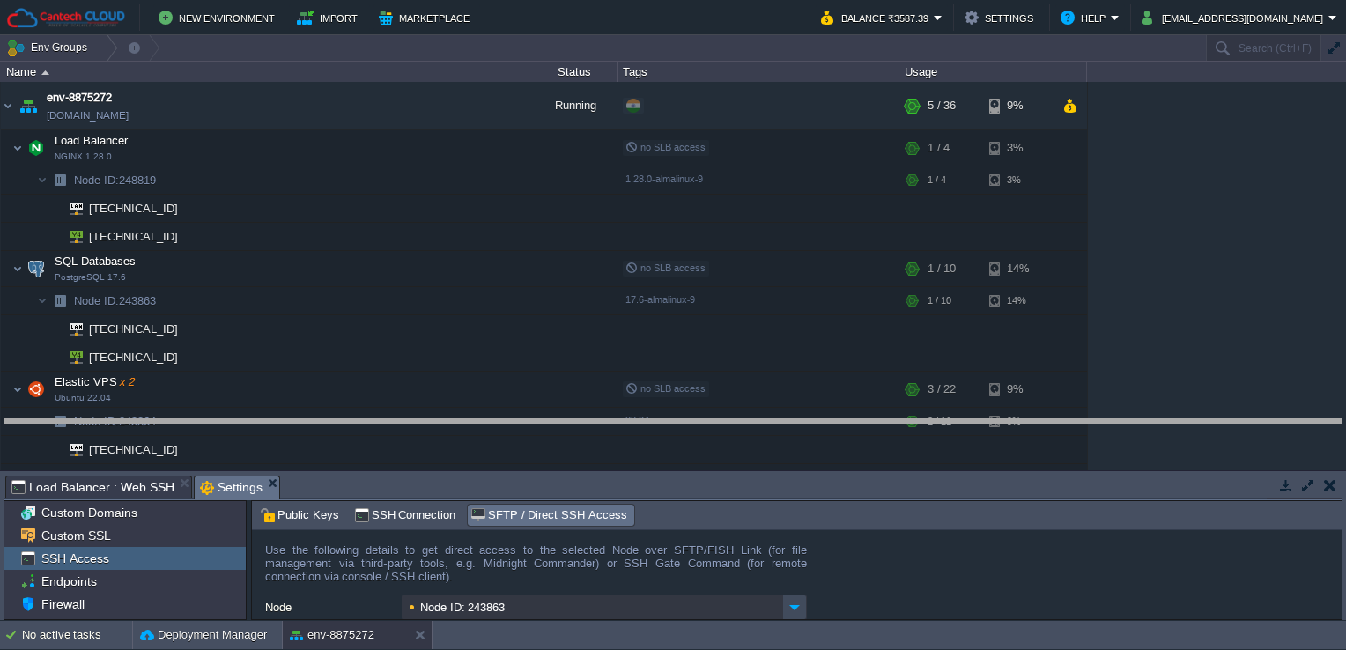
drag, startPoint x: 675, startPoint y: 478, endPoint x: 667, endPoint y: 423, distance: 56.1
click at [667, 423] on body "New Environment Import Marketplace Bonus ₹0.00 Upgrade Account Balance ₹3587.39…" at bounding box center [673, 325] width 1346 height 650
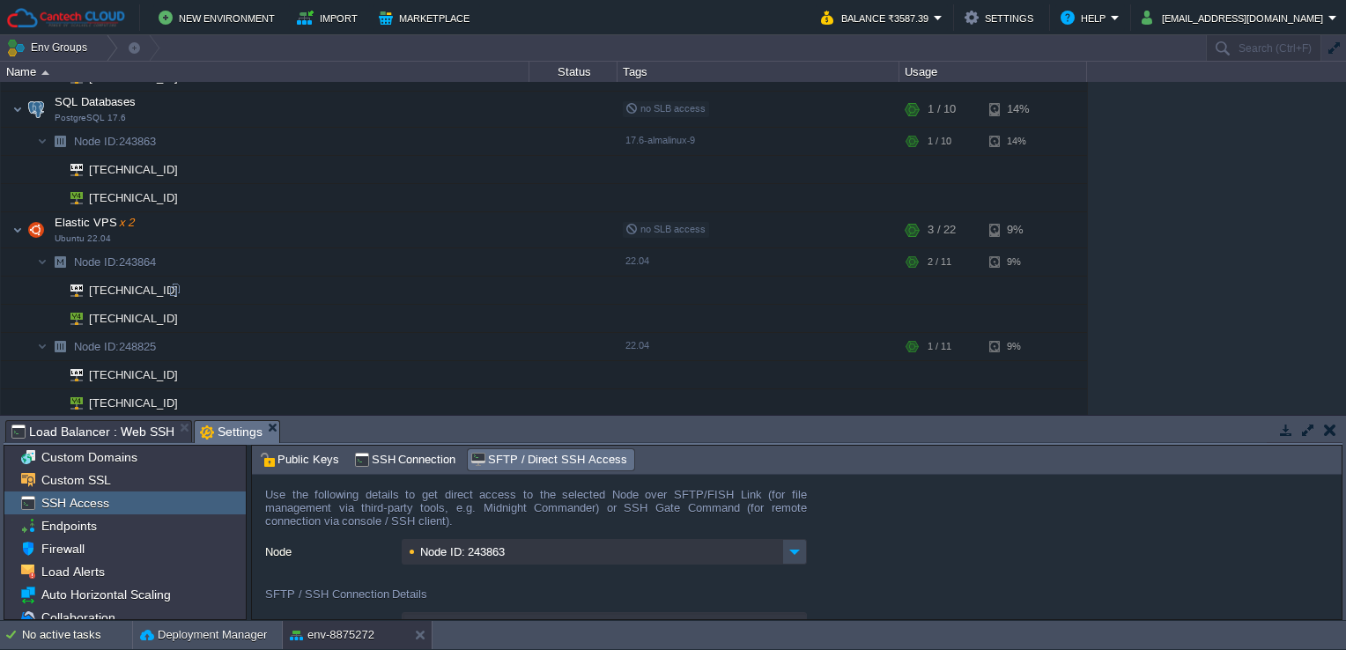
scroll to position [92, 0]
